Goal: Task Accomplishment & Management: Complete application form

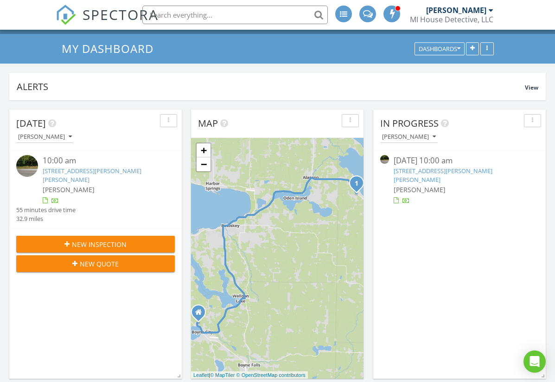
scroll to position [31, 0]
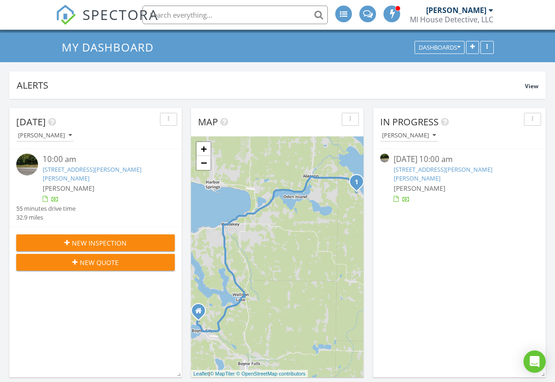
click at [91, 238] on span "New Inspection" at bounding box center [99, 243] width 55 height 10
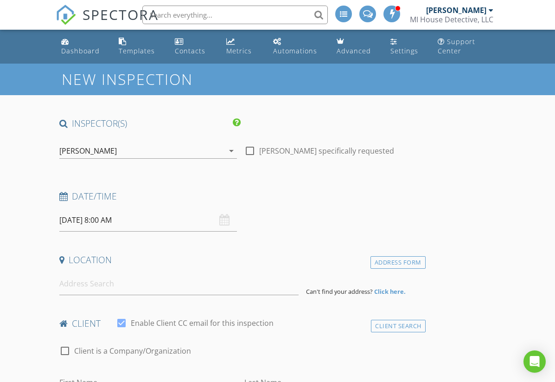
click at [97, 220] on input "08/29/2025 8:00 AM" at bounding box center [148, 220] width 178 height 23
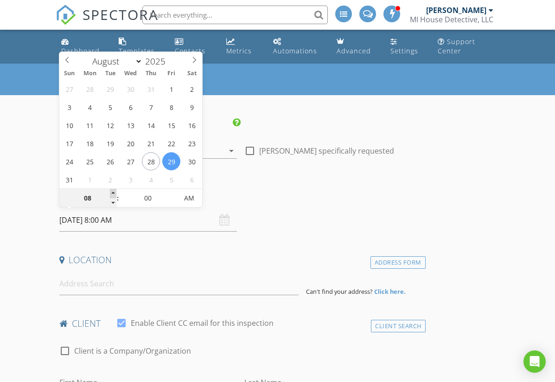
click at [113, 192] on span at bounding box center [113, 193] width 6 height 9
type input "09"
type input "08/29/2025 9:00 AM"
type input "10"
type input "08/29/2025 10:00 AM"
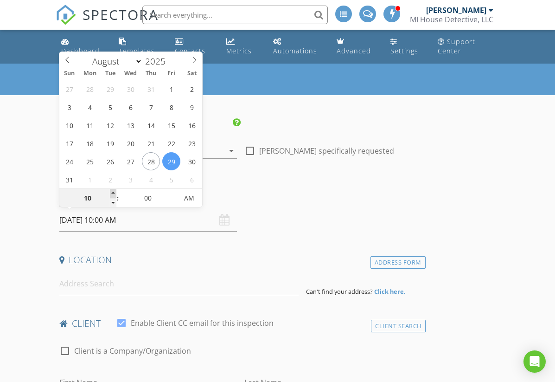
click at [113, 192] on span at bounding box center [113, 193] width 6 height 9
type input "11"
type input "08/29/2025 11:00 AM"
click at [113, 192] on span at bounding box center [113, 193] width 6 height 9
type input "12"
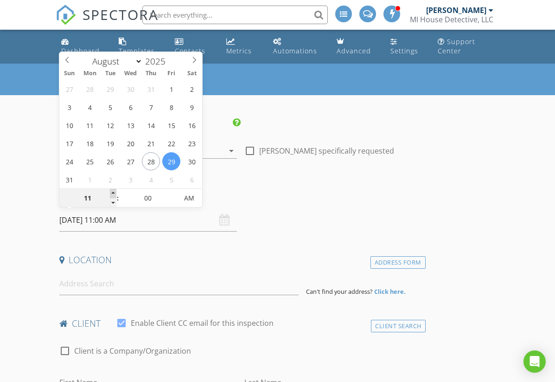
type input "08/29/2025 12:00 PM"
click at [113, 192] on span at bounding box center [113, 193] width 6 height 9
type input "01"
type input "08/29/2025 1:00 PM"
click at [113, 192] on span at bounding box center [113, 193] width 6 height 9
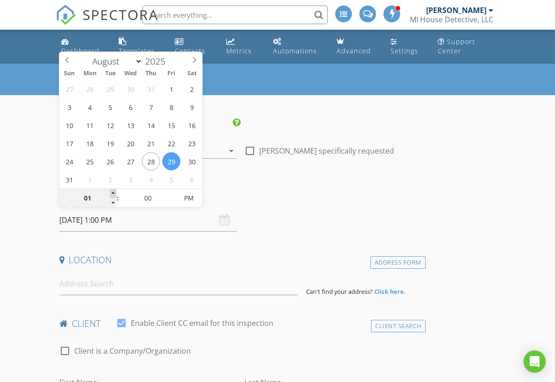
type input "02"
type input "08/29/2025 2:00 PM"
click at [113, 192] on span at bounding box center [113, 193] width 6 height 9
type input "05"
type input "08/29/2025 2:05 PM"
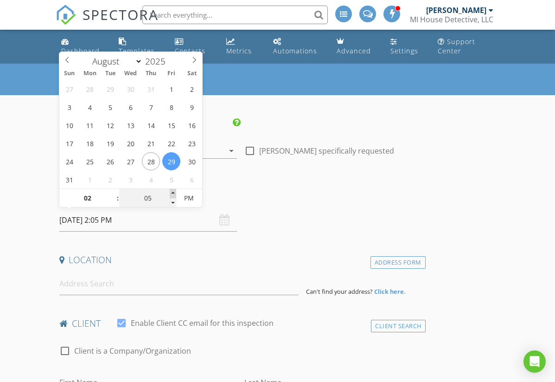
click at [173, 193] on span at bounding box center [173, 193] width 6 height 9
type input "10"
type input "08/29/2025 2:10 PM"
click at [173, 193] on span at bounding box center [173, 193] width 6 height 9
type input "15"
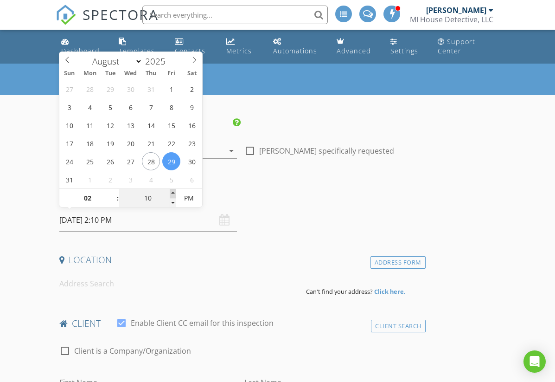
type input "08/29/2025 2:15 PM"
click at [173, 193] on span at bounding box center [173, 193] width 6 height 9
type input "20"
type input "08/29/2025 2:20 PM"
click at [173, 193] on span at bounding box center [173, 193] width 6 height 9
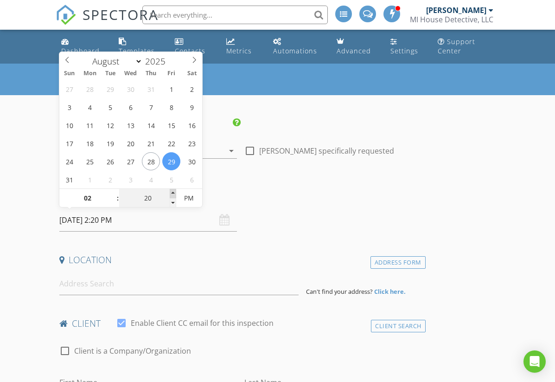
type input "25"
type input "08/29/2025 2:25 PM"
click at [173, 193] on span at bounding box center [173, 193] width 6 height 9
type input "30"
type input "[DATE] 2:30 PM"
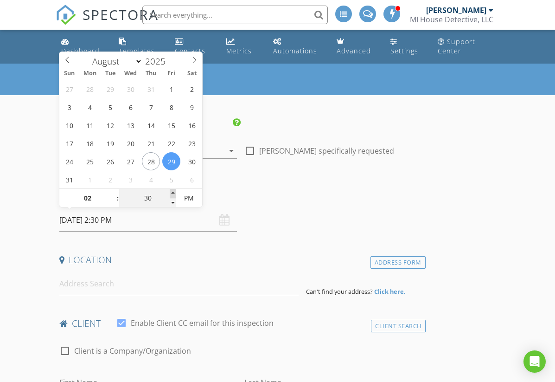
click at [173, 193] on span at bounding box center [173, 193] width 6 height 9
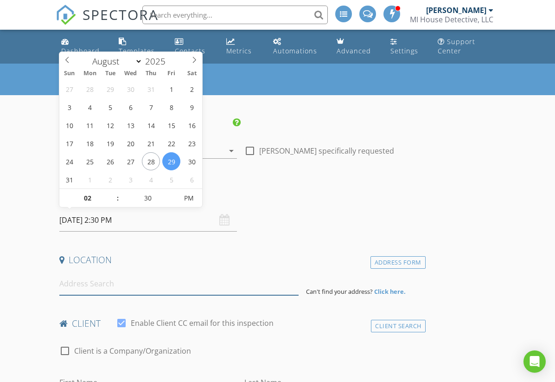
click at [101, 283] on input at bounding box center [178, 283] width 239 height 23
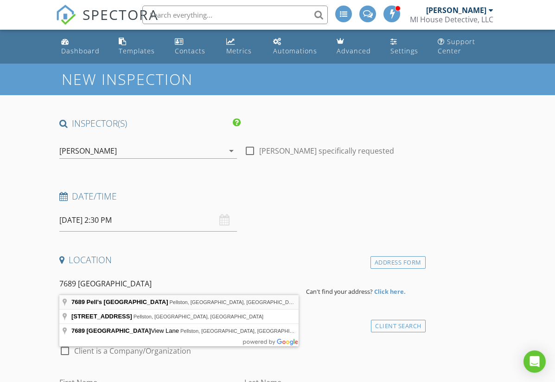
type input "7689 Pell's Island Drive, Pellston, MI, USA"
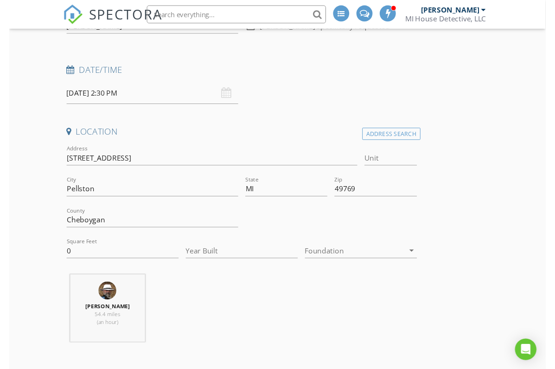
scroll to position [124, 0]
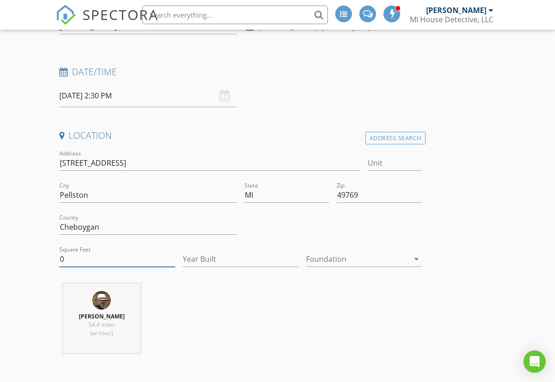
click at [86, 259] on input "0" at bounding box center [117, 259] width 116 height 15
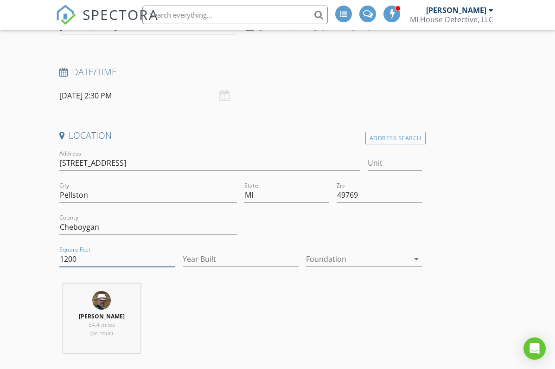
type input "1200"
click at [194, 258] on input "Year Built" at bounding box center [241, 259] width 116 height 15
type input "2006"
click at [330, 256] on div at bounding box center [357, 259] width 103 height 15
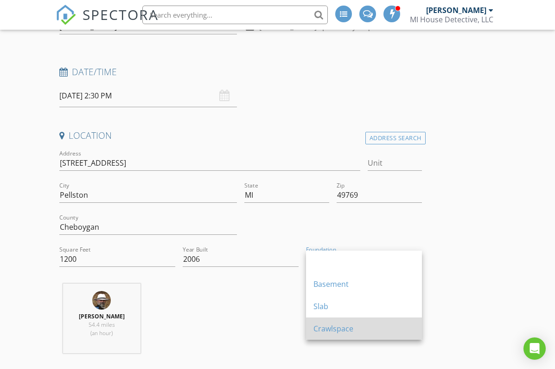
click at [336, 332] on div "Crawlspace" at bounding box center [364, 328] width 101 height 11
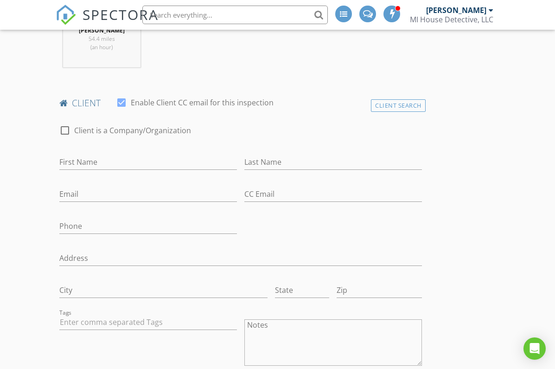
scroll to position [412, 0]
type input "Jessica"
type input "[PERSON_NAME]"
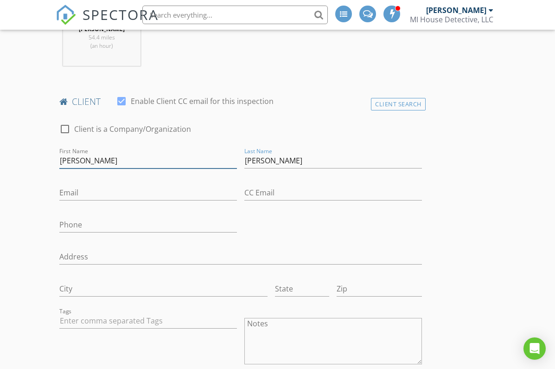
click at [96, 161] on input "Jessica" at bounding box center [148, 160] width 178 height 15
type input "[PERSON_NAME] & [PERSON_NAME]"
click at [82, 201] on div "Email" at bounding box center [148, 197] width 178 height 25
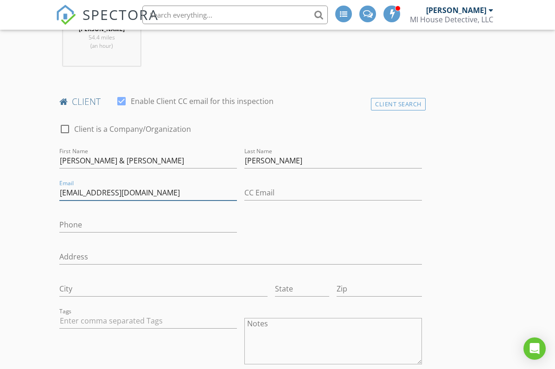
type input "[EMAIL_ADDRESS][DOMAIN_NAME]"
click at [77, 226] on input "Phone" at bounding box center [148, 224] width 178 height 15
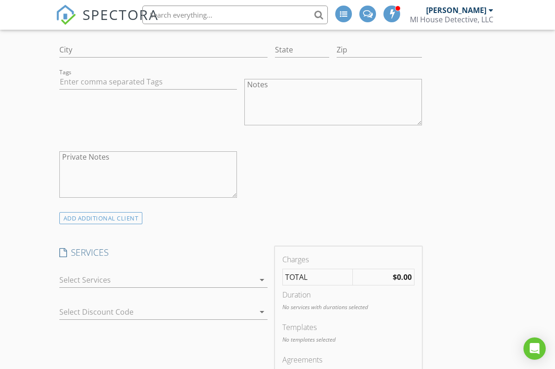
scroll to position [656, 0]
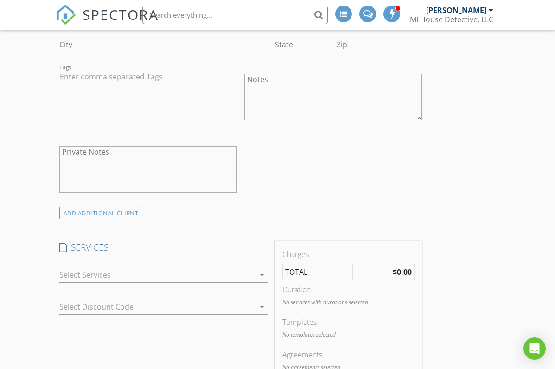
type input "[PHONE_NUMBER]"
click at [92, 272] on div at bounding box center [156, 274] width 195 height 15
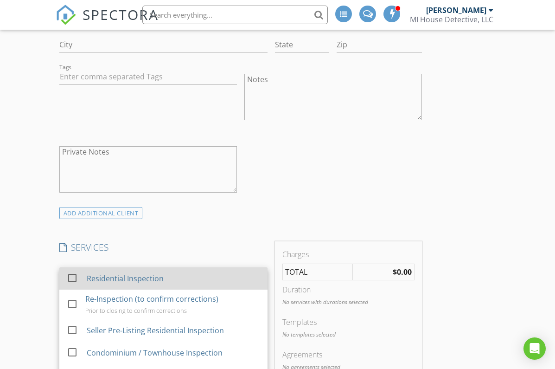
click at [76, 277] on div at bounding box center [73, 278] width 16 height 16
checkbox input "true"
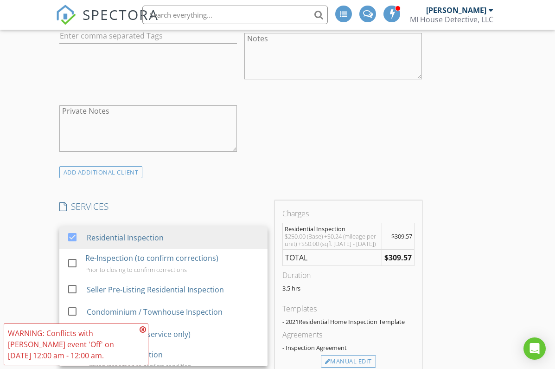
scroll to position [708, 0]
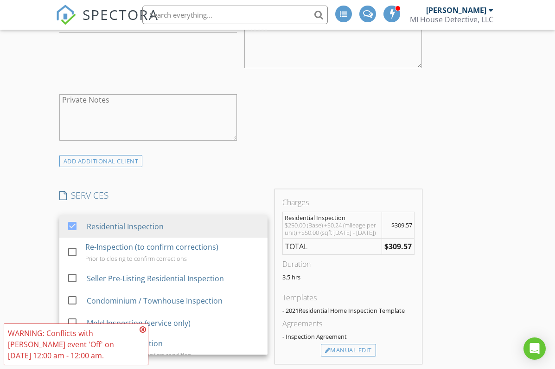
click at [143, 328] on icon at bounding box center [143, 329] width 6 height 7
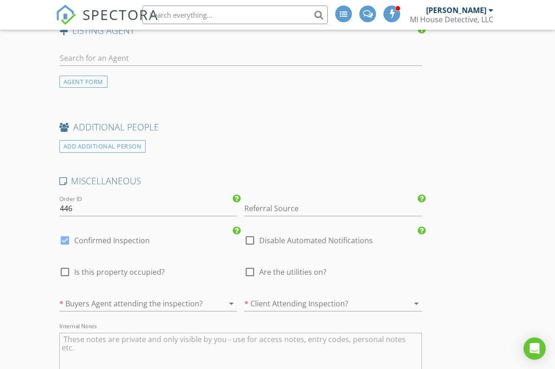
scroll to position [1357, 0]
click at [130, 143] on div "ADD ADDITIONAL PERSON" at bounding box center [102, 145] width 87 height 13
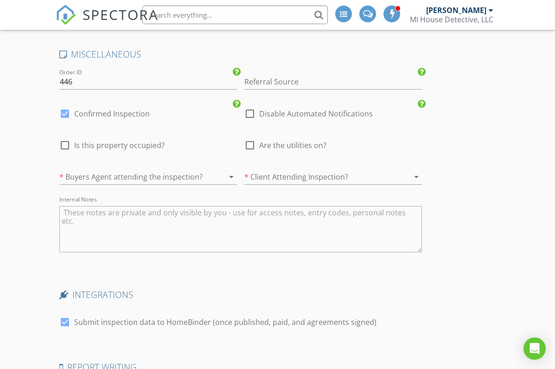
scroll to position [1844, 0]
click at [253, 139] on div at bounding box center [250, 144] width 16 height 16
checkbox input "true"
click at [164, 170] on div at bounding box center [135, 175] width 152 height 15
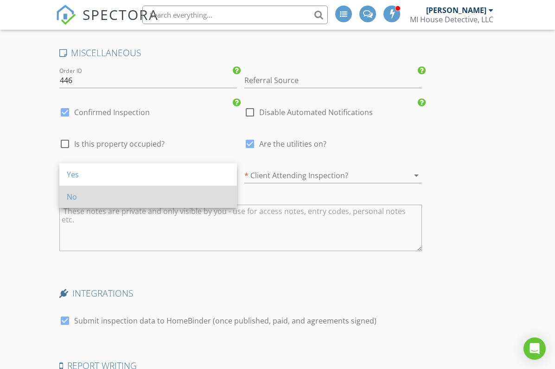
click at [94, 198] on div "No" at bounding box center [148, 196] width 163 height 11
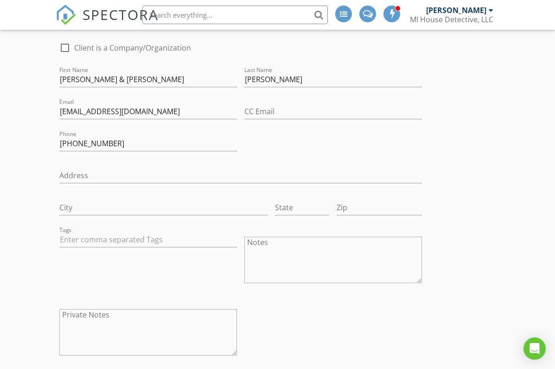
scroll to position [494, 0]
click at [256, 239] on textarea "Notes" at bounding box center [334, 259] width 178 height 46
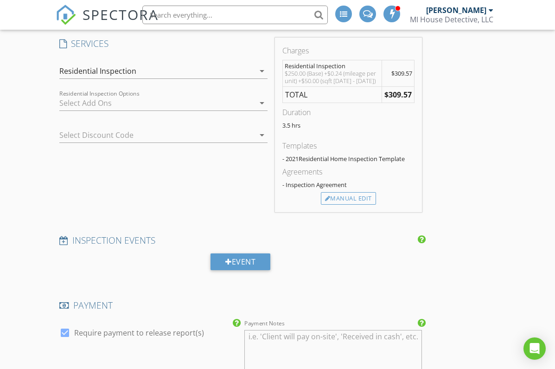
scroll to position [843, 0]
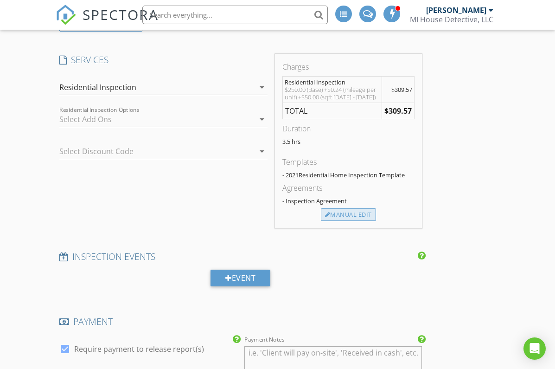
type textarea "Seller is [PERSON_NAME] - [PHONE_NUMBER]"
click at [351, 213] on div "Manual Edit" at bounding box center [348, 214] width 55 height 13
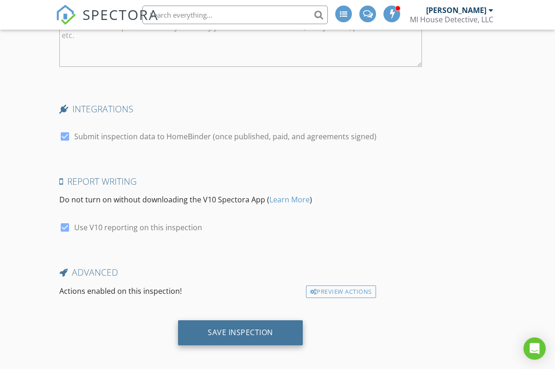
scroll to position [2123, 0]
click at [239, 328] on div "Save Inspection" at bounding box center [240, 332] width 65 height 9
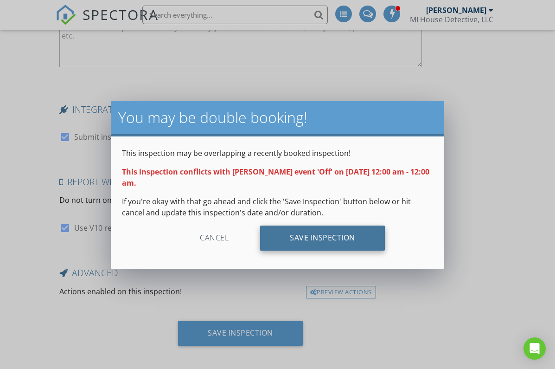
click at [329, 240] on div "Save Inspection" at bounding box center [322, 238] width 125 height 25
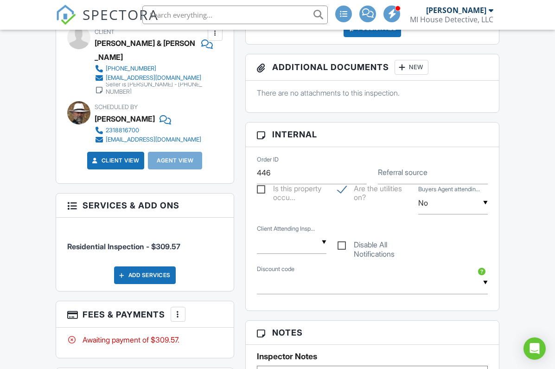
scroll to position [359, 0]
click at [285, 243] on input "text" at bounding box center [292, 242] width 70 height 23
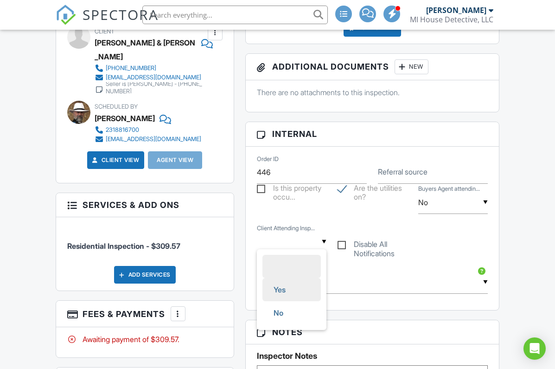
click at [284, 288] on span "Yes" at bounding box center [279, 289] width 27 height 23
type input "Yes"
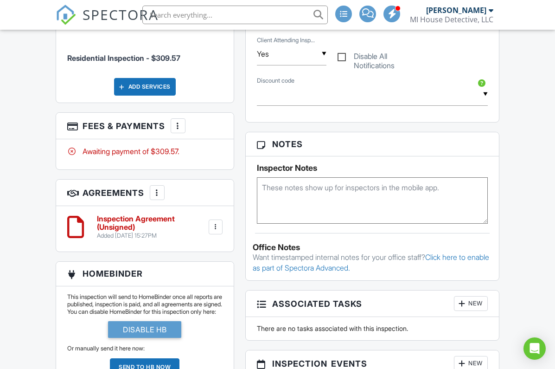
scroll to position [550, 0]
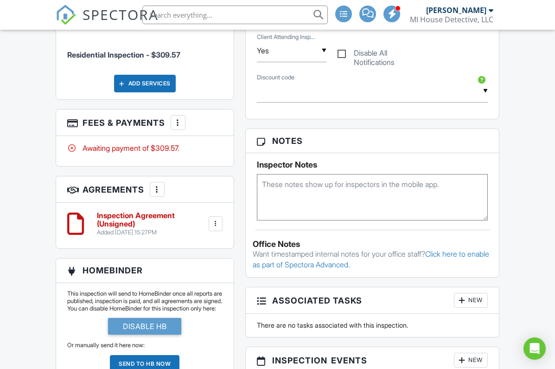
click at [270, 181] on textarea at bounding box center [373, 197] width 232 height 46
type textarea "[PERSON_NAME] is the seller- [PHONE_NUMBER]"
click at [398, 80] on div "▼" at bounding box center [373, 91] width 232 height 23
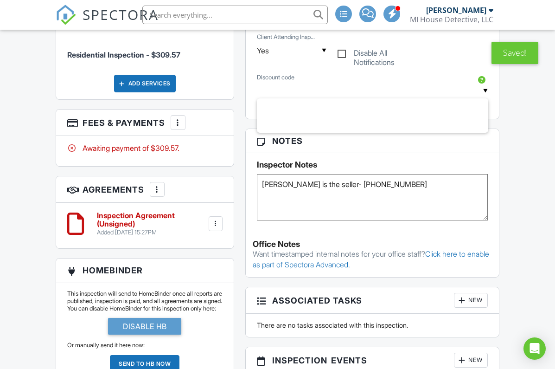
click at [438, 52] on div "▼ Yes Yes No Yes No Client Attending Insp... Disable All Notifications" at bounding box center [373, 52] width 243 height 41
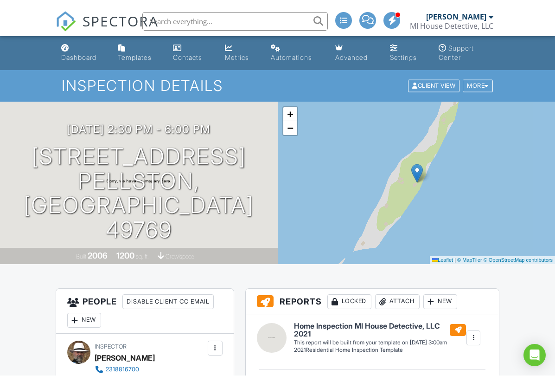
scroll to position [0, 0]
